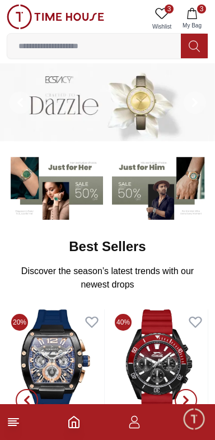
click at [135, 426] on icon "button" at bounding box center [134, 421] width 13 height 13
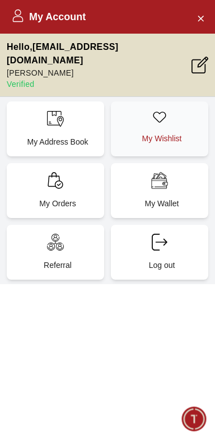
click at [155, 113] on div "My Wishlist" at bounding box center [160, 128] width 98 height 55
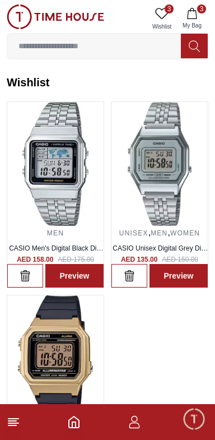
click at [197, 14] on icon "button" at bounding box center [192, 13] width 10 height 11
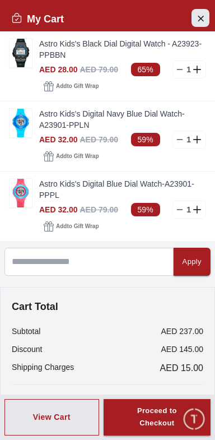
click at [200, 22] on icon "Close Account" at bounding box center [200, 18] width 9 height 14
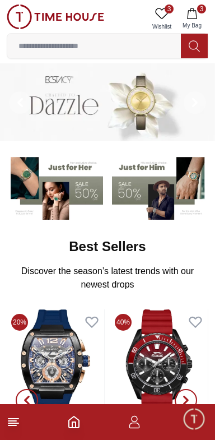
click at [13, 420] on icon at bounding box center [13, 421] width 13 height 13
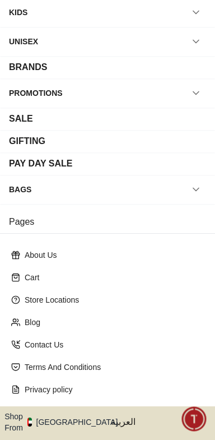
scroll to position [134, 0]
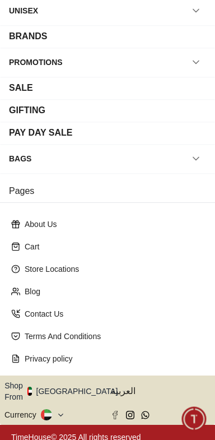
click at [77, 388] on button "Shop From [GEOGRAPHIC_DATA]" at bounding box center [65, 391] width 122 height 22
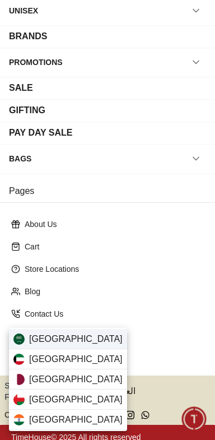
click at [31, 333] on span "[GEOGRAPHIC_DATA]" at bounding box center [76, 338] width 94 height 13
